Goal: Task Accomplishment & Management: Complete application form

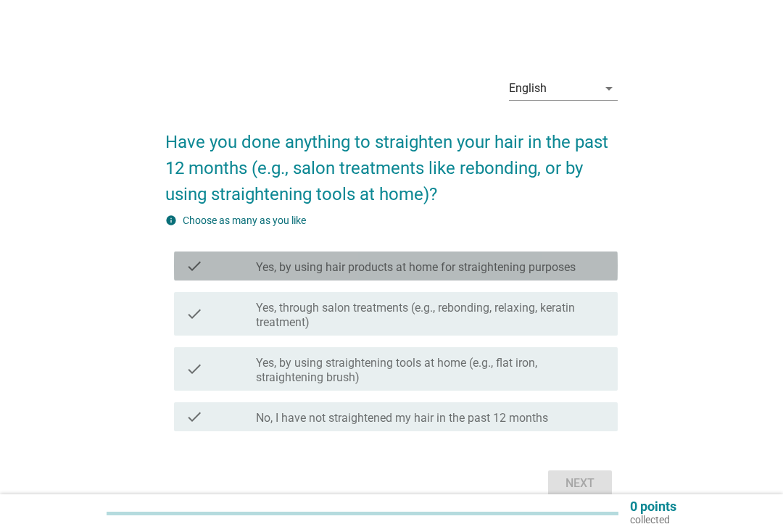
click at [531, 267] on label "Yes, by using hair products at home for straightening purposes" at bounding box center [416, 267] width 320 height 15
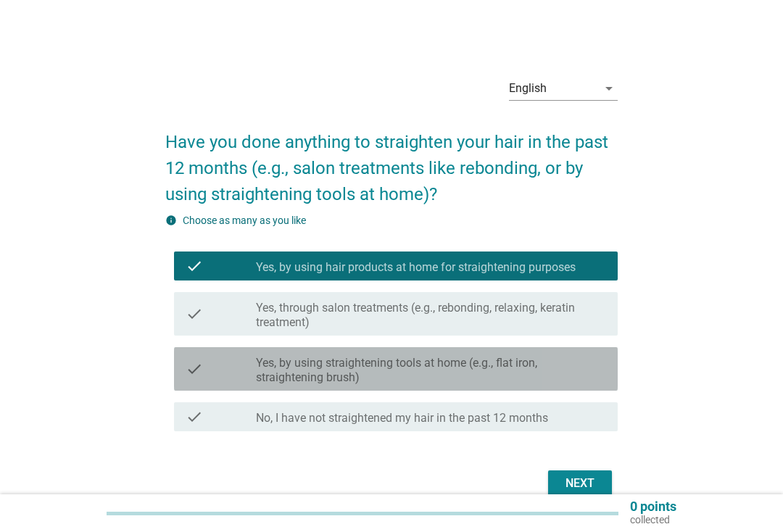
click at [500, 371] on label "Yes, by using straightening tools at home (e.g., flat iron, straightening brush)" at bounding box center [431, 370] width 350 height 29
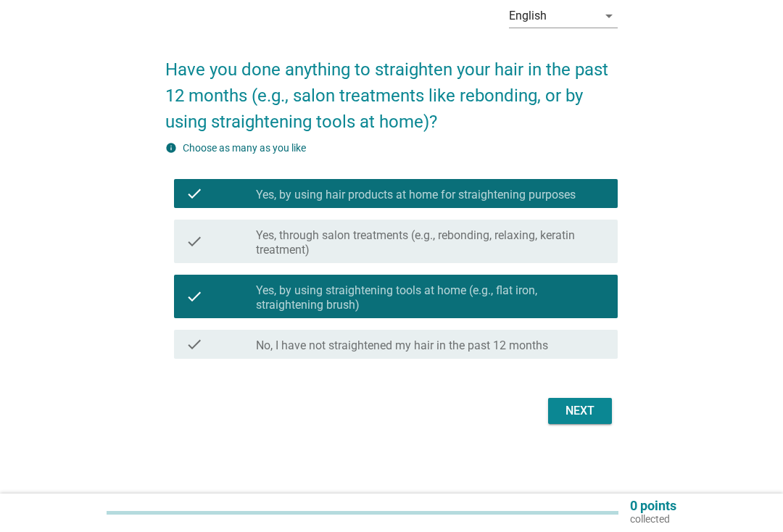
scroll to position [71, 0]
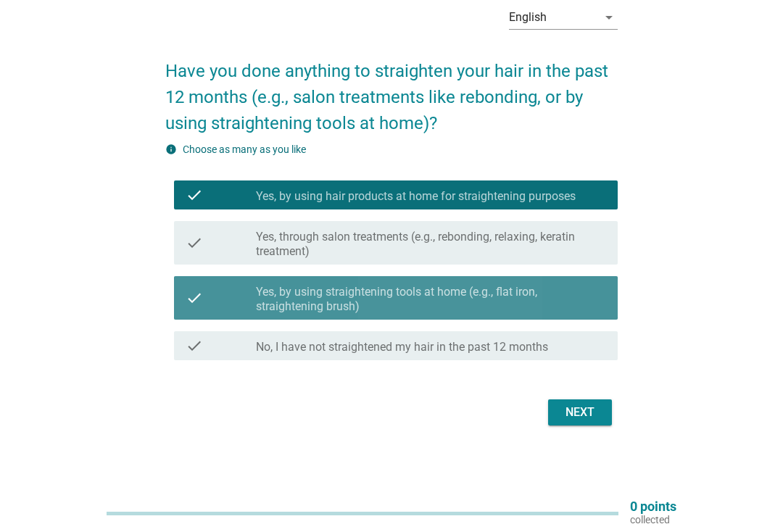
click at [563, 295] on label "Yes, by using straightening tools at home (e.g., flat iron, straightening brush)" at bounding box center [431, 299] width 350 height 29
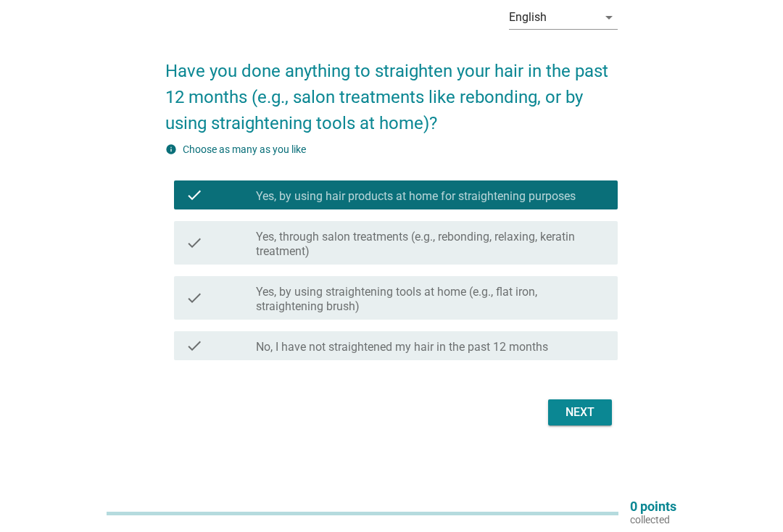
click at [576, 405] on div "Next" at bounding box center [580, 412] width 41 height 17
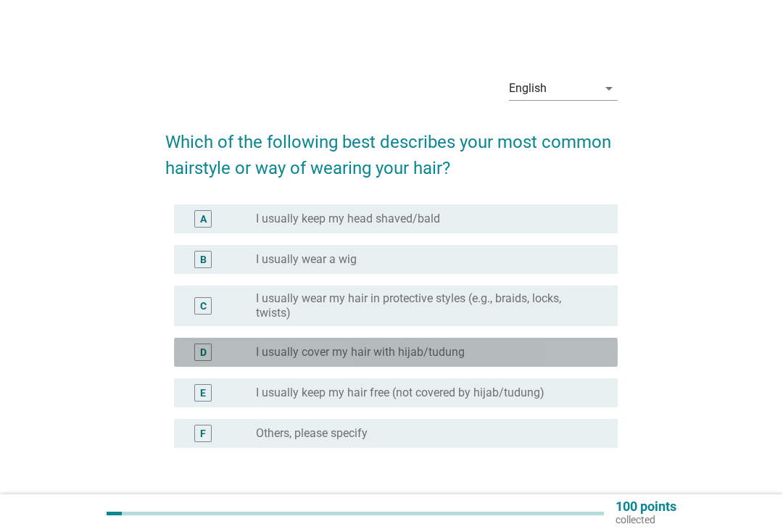
click at [579, 357] on div "radio_button_unchecked I usually cover my hair with hijab/tudung" at bounding box center [425, 352] width 339 height 15
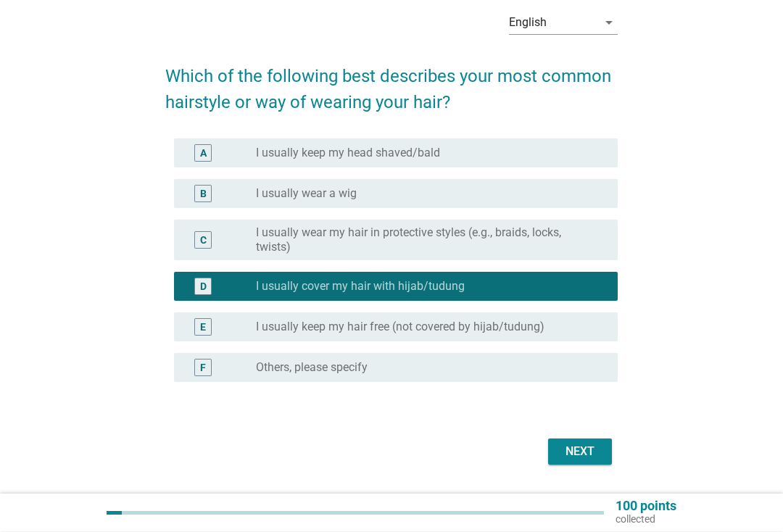
scroll to position [65, 0]
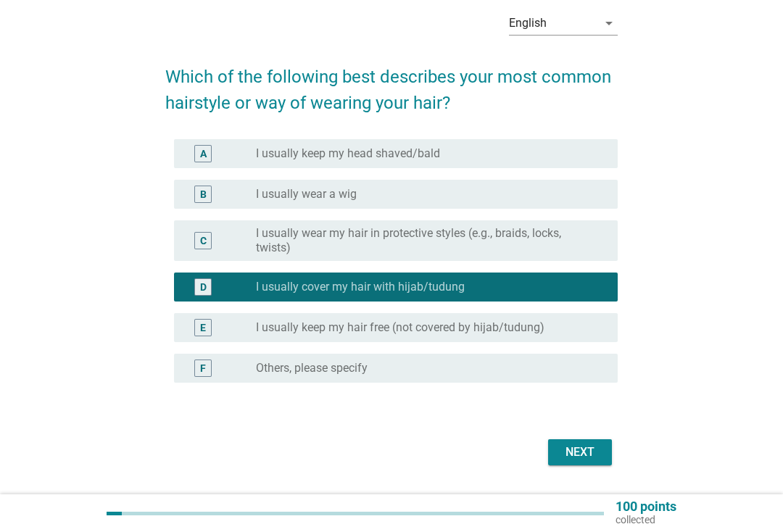
click at [606, 474] on div "English arrow_drop_down Which of the following best describes your most common …" at bounding box center [392, 234] width 476 height 493
click at [595, 447] on div "Next" at bounding box center [580, 452] width 41 height 17
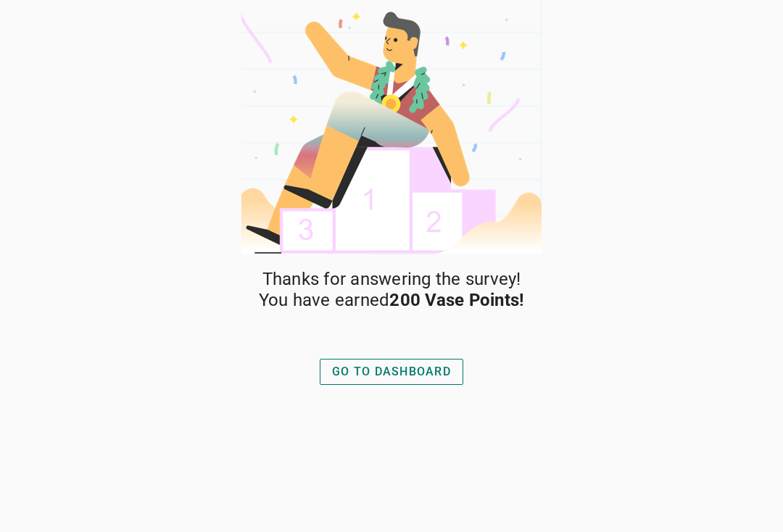
click at [420, 371] on div "GO TO DASHBOARD" at bounding box center [391, 371] width 119 height 17
